Goal: Information Seeking & Learning: Learn about a topic

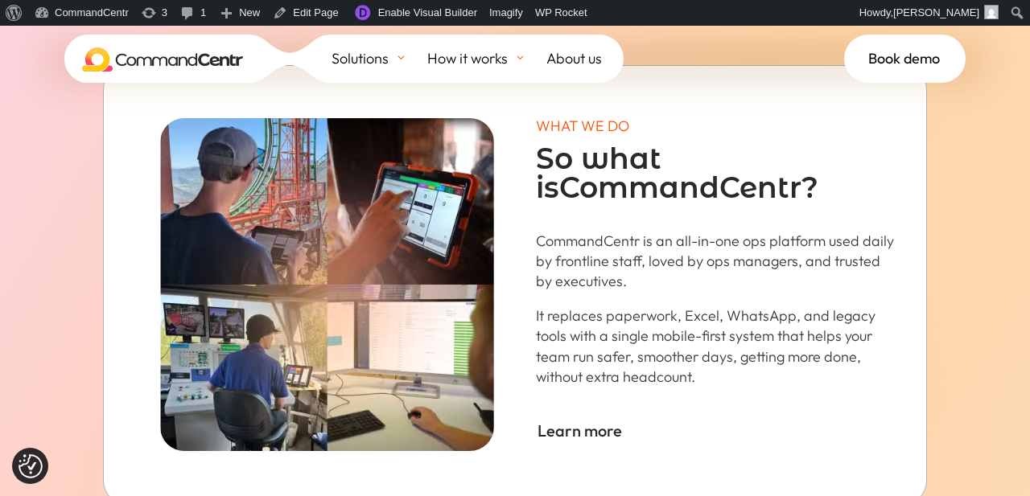
scroll to position [541, 0]
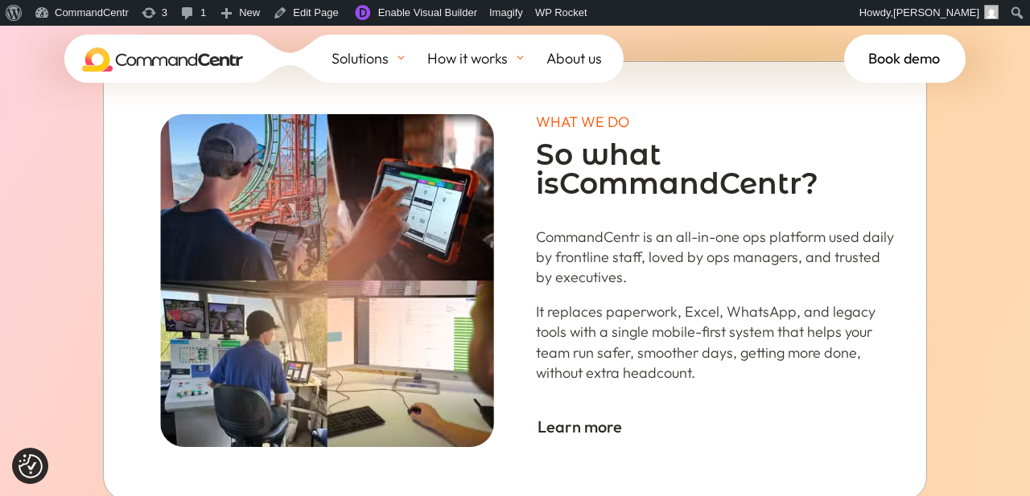
click at [546, 426] on link "Learn more" at bounding box center [580, 427] width 88 height 47
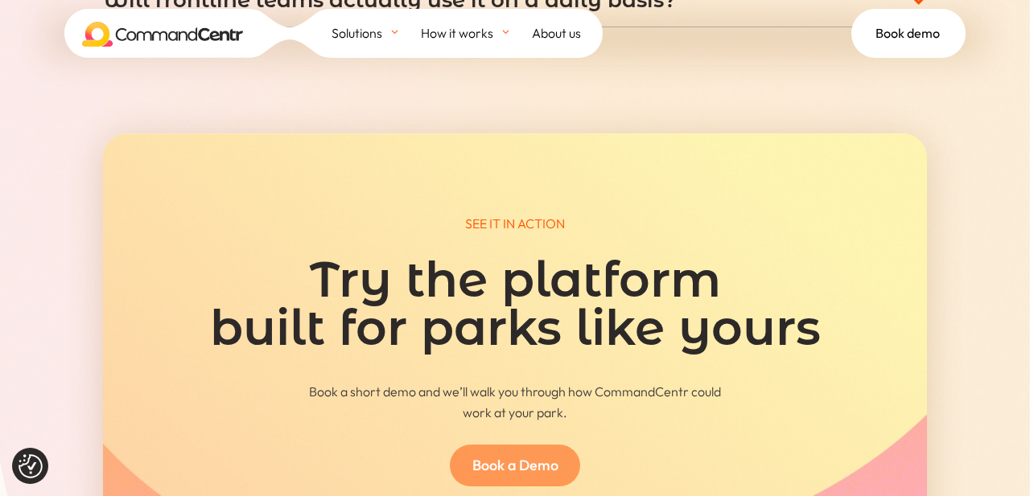
scroll to position [5495, 0]
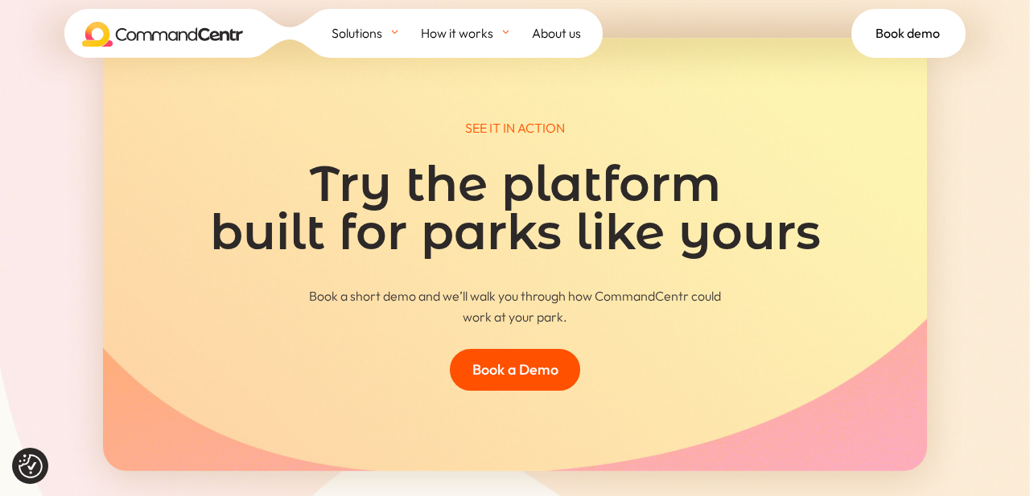
click at [163, 42] on img at bounding box center [162, 34] width 161 height 24
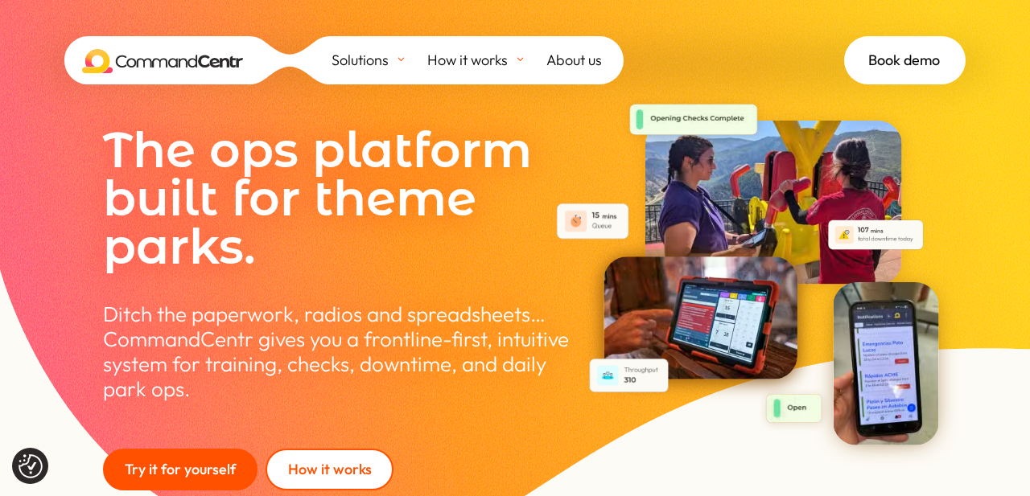
scroll to position [52, 0]
